Goal: Task Accomplishment & Management: Manage account settings

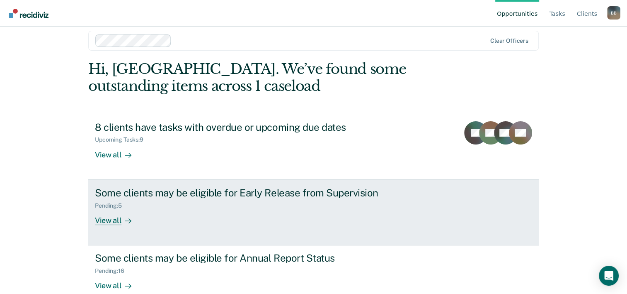
scroll to position [25, 0]
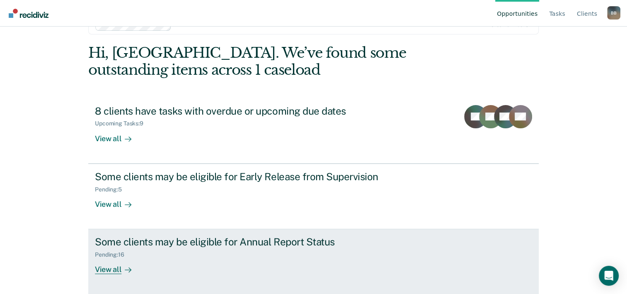
click at [217, 237] on div "Some clients may be eligible for Annual Report Status" at bounding box center [240, 241] width 291 height 12
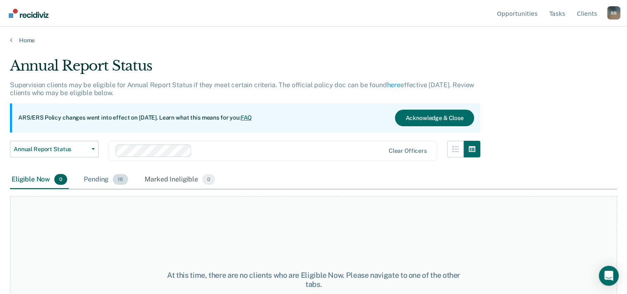
click at [92, 179] on div "Pending 16" at bounding box center [106, 179] width 48 height 18
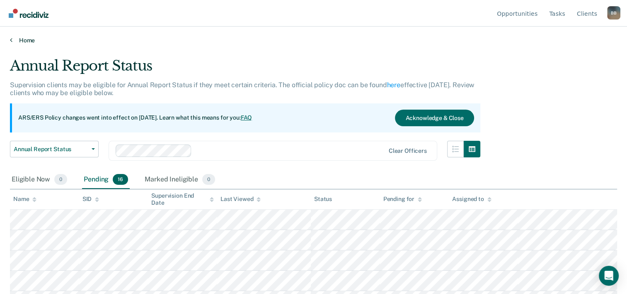
click at [29, 39] on link "Home" at bounding box center [313, 39] width 607 height 7
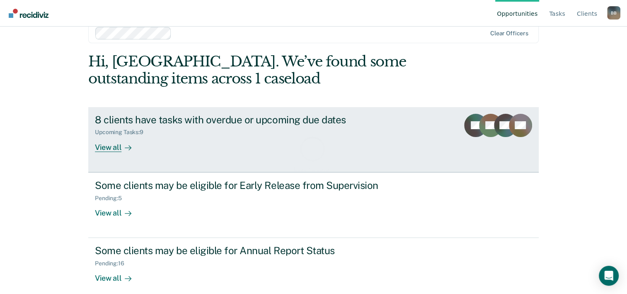
scroll to position [25, 0]
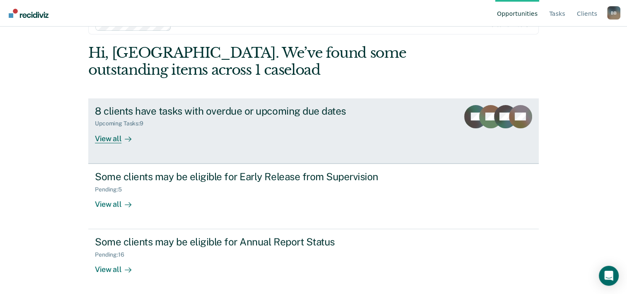
click at [218, 115] on div "8 clients have tasks with overdue or upcoming due dates" at bounding box center [240, 111] width 291 height 12
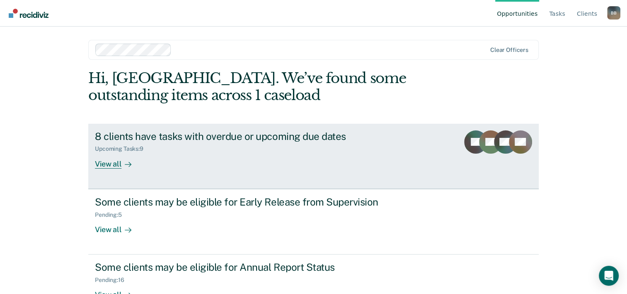
click at [223, 138] on div "8 clients have tasks with overdue or upcoming due dates" at bounding box center [240, 136] width 291 height 12
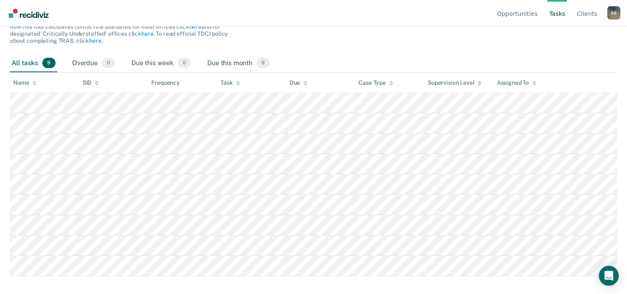
scroll to position [116, 0]
